Goal: Transaction & Acquisition: Subscribe to service/newsletter

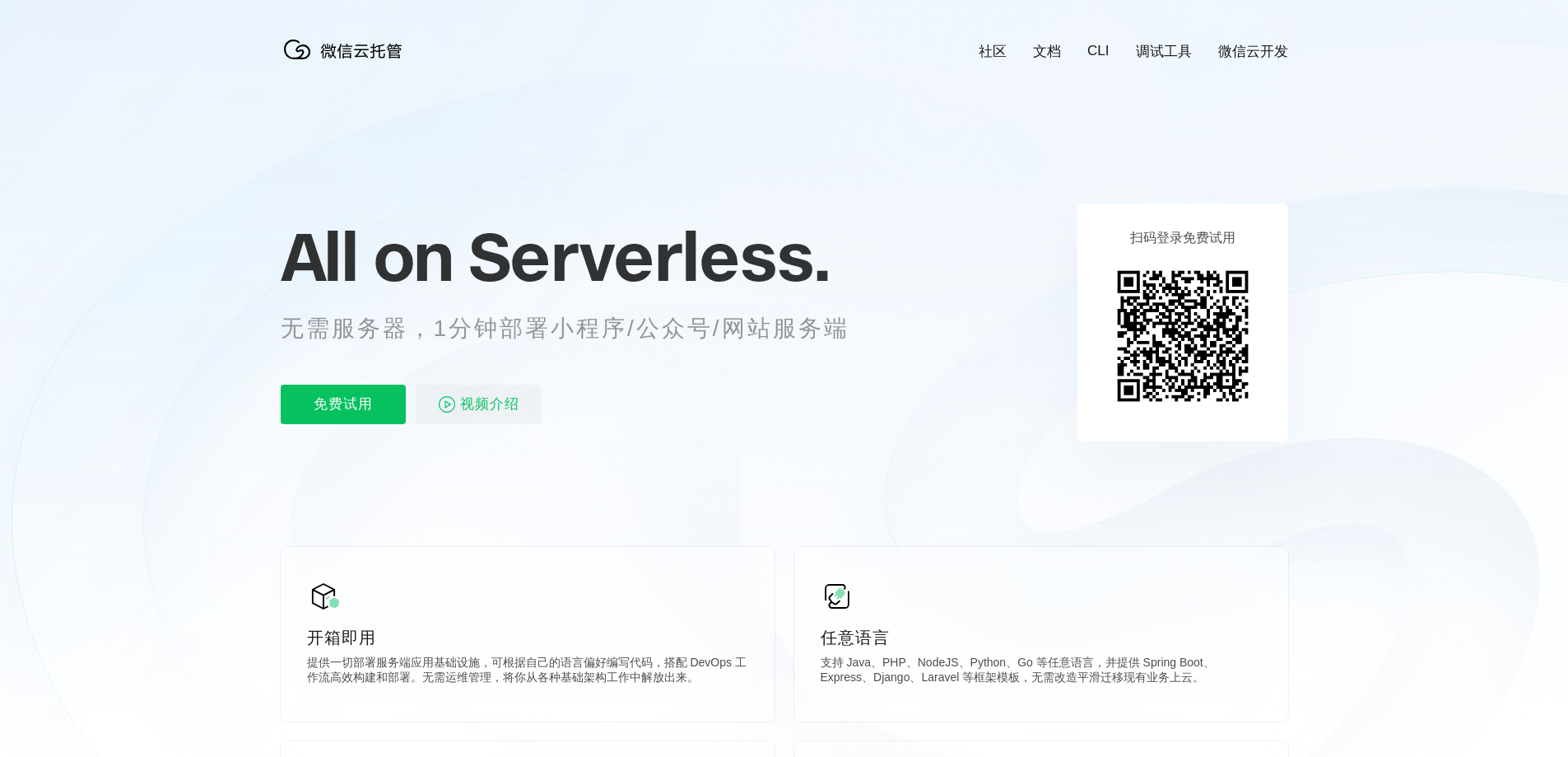
scroll to position [0, 2927]
click at [338, 412] on p "免费试用" at bounding box center [343, 405] width 125 height 40
click at [475, 398] on span "视频介绍" at bounding box center [489, 405] width 59 height 40
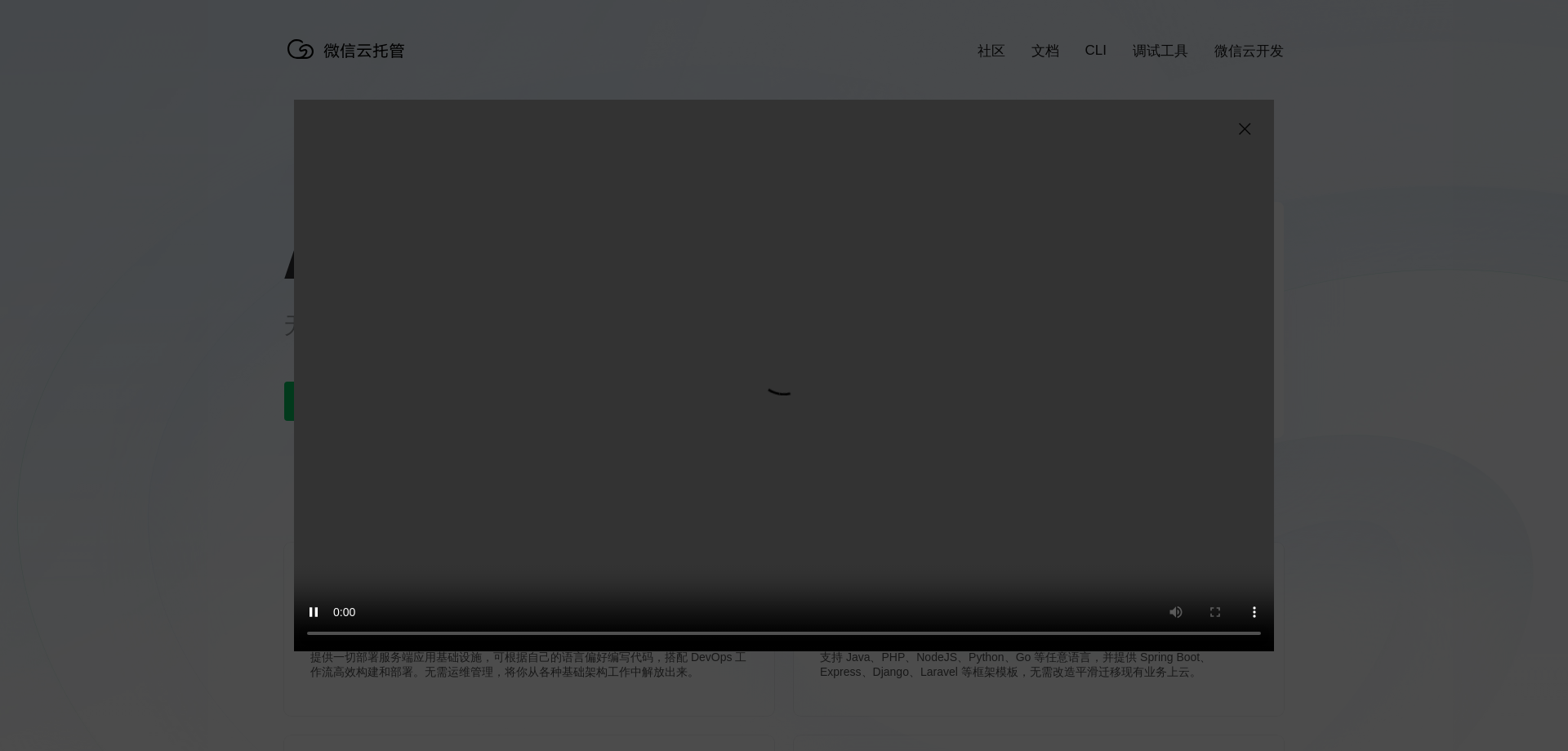
click at [1238, 128] on img at bounding box center [1245, 129] width 20 height 20
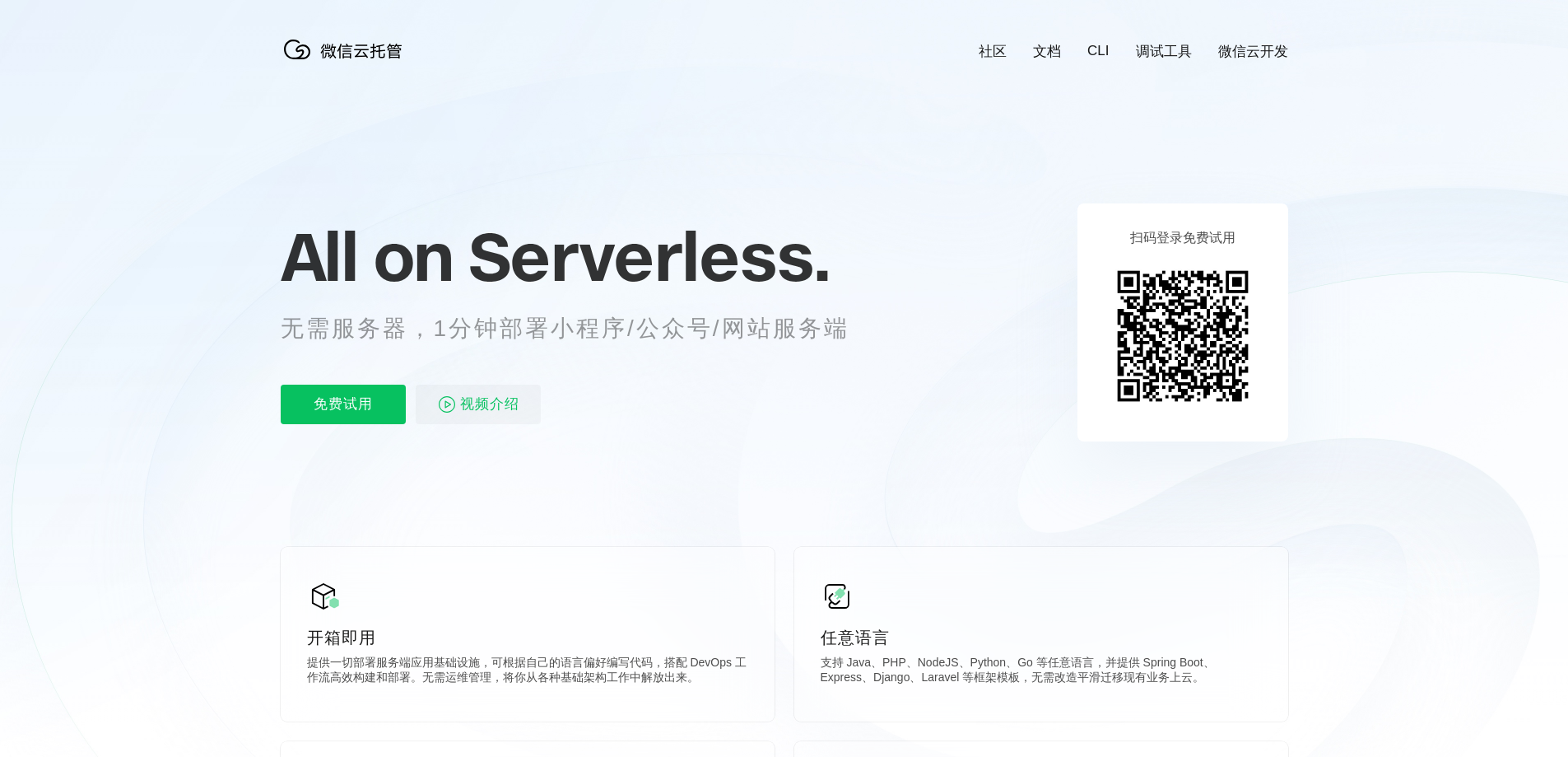
click at [1257, 44] on link "微信云开发" at bounding box center [1253, 51] width 70 height 19
